Goal: Find contact information: Find contact information

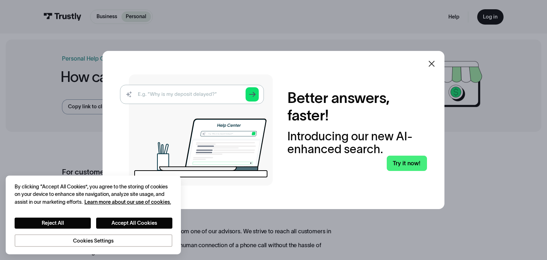
click at [429, 62] on icon at bounding box center [431, 64] width 6 height 6
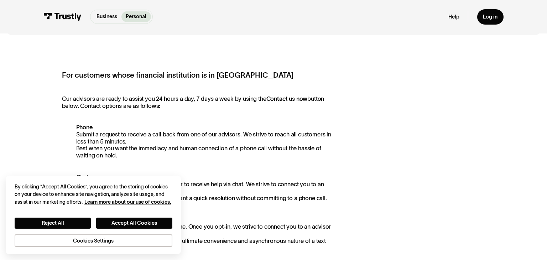
scroll to position [108, 0]
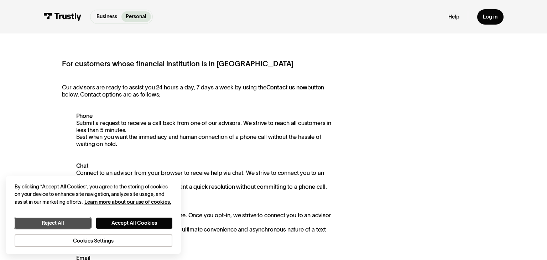
click at [76, 222] on button "Reject All" at bounding box center [53, 222] width 76 height 11
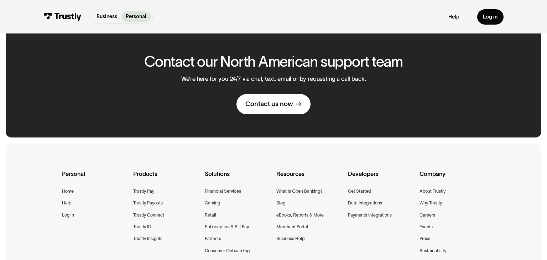
scroll to position [517, 0]
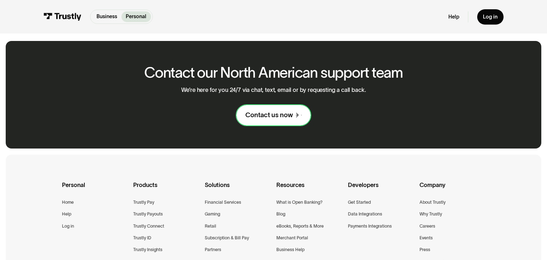
click at [252, 115] on div "Contact us now" at bounding box center [269, 115] width 48 height 9
